Goal: Obtain resource: Download file/media

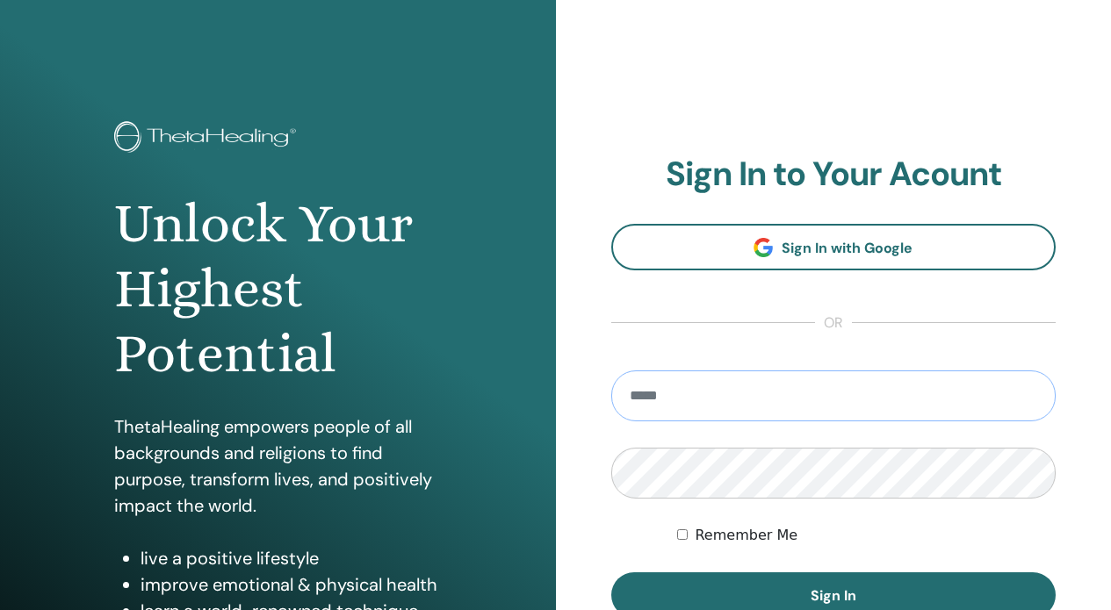
type input "**********"
click at [833, 595] on button "Sign In" at bounding box center [833, 596] width 445 height 46
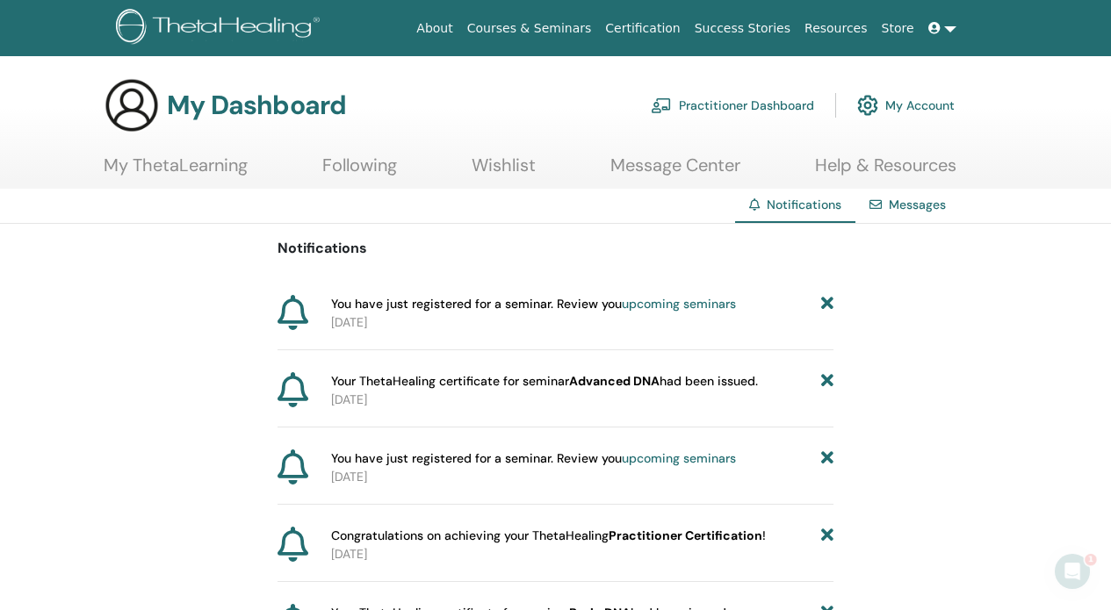
click at [376, 377] on span "Your ThetaHealing certificate for seminar Advanced DNA had been issued." at bounding box center [544, 381] width 427 height 18
click at [708, 106] on link "Practitioner Dashboard" at bounding box center [732, 105] width 163 height 39
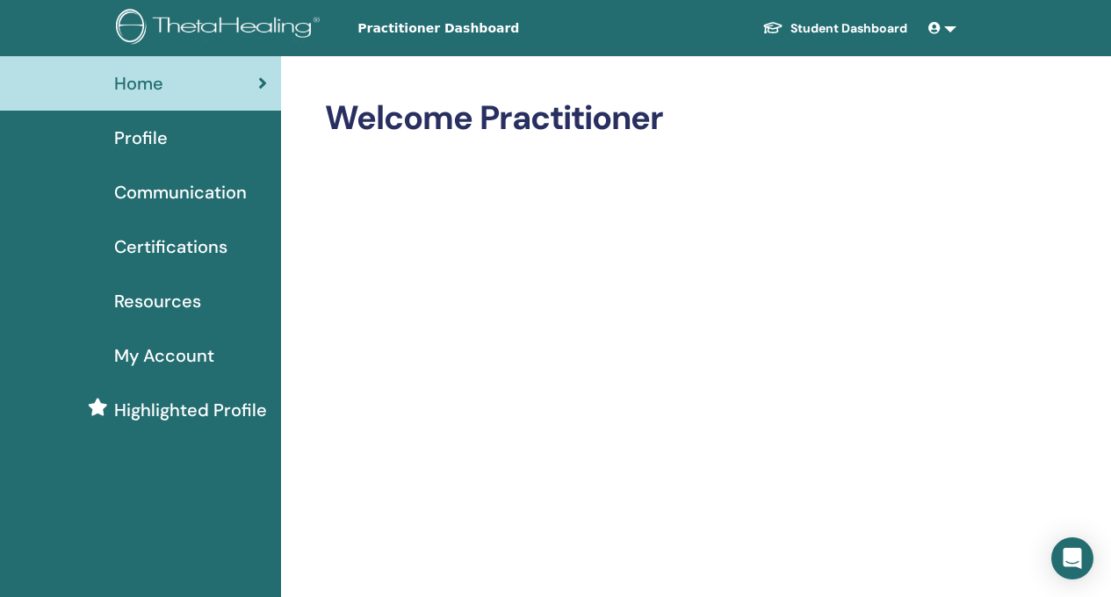
click at [178, 251] on span "Certifications" at bounding box center [170, 247] width 113 height 26
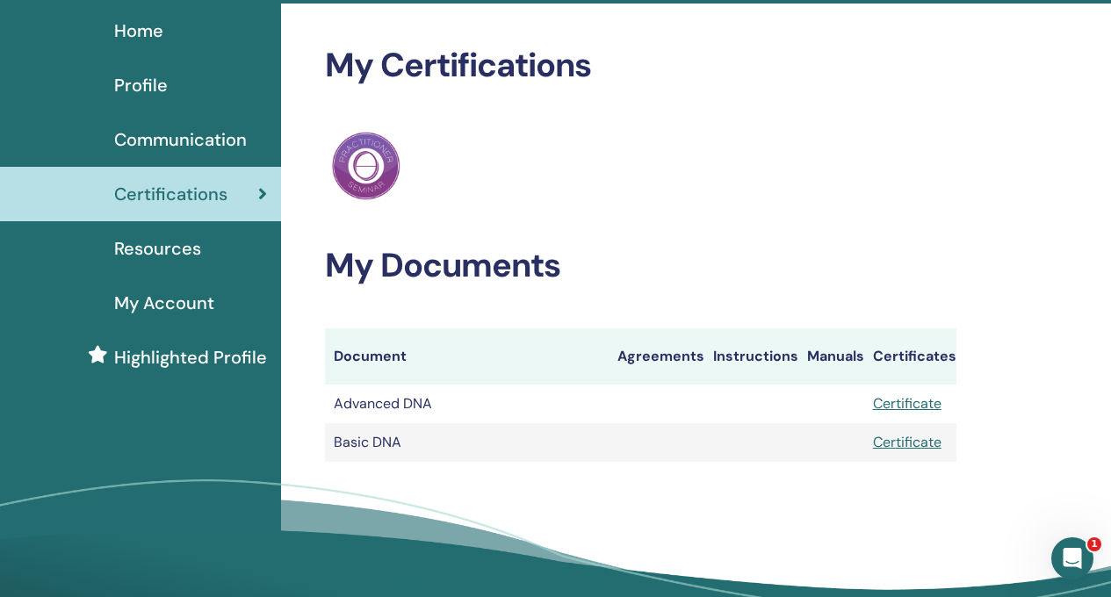
scroll to position [55, 0]
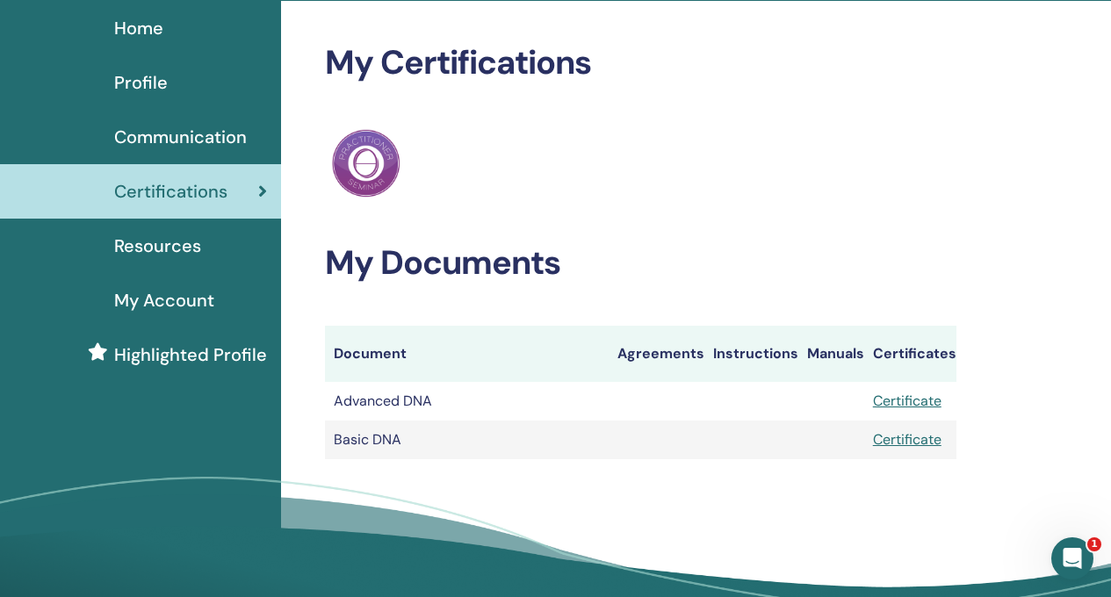
click at [919, 399] on link "Certificate" at bounding box center [907, 401] width 69 height 18
